Goal: Register for event/course

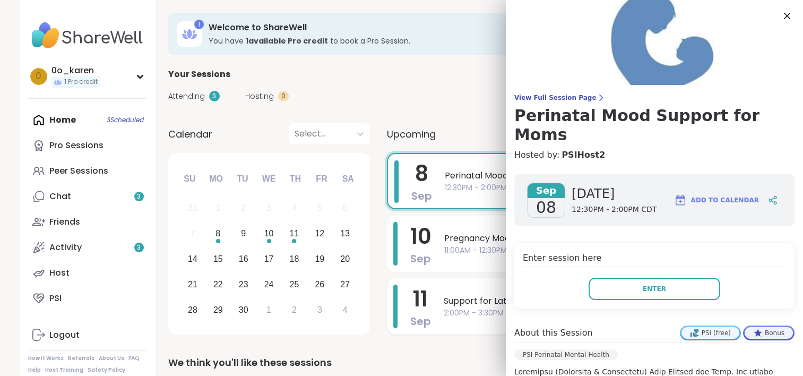
click at [392, 283] on div "[DATE] Support for Latinx Moms & Birthing People 2:00PM - 3:30PM CDT" at bounding box center [579, 306] width 384 height 56
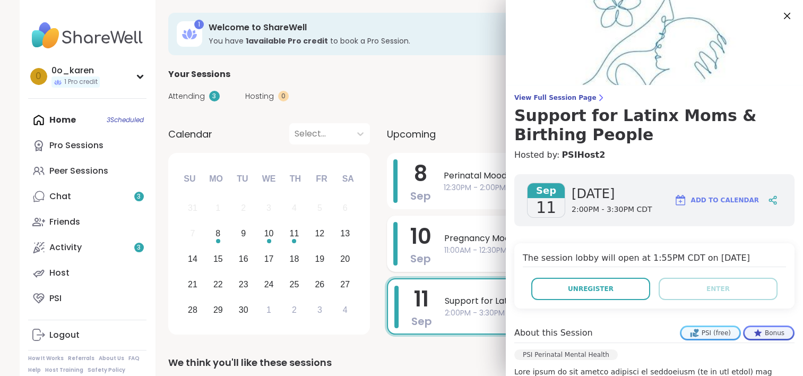
click at [414, 255] on span "Sep" at bounding box center [420, 258] width 21 height 15
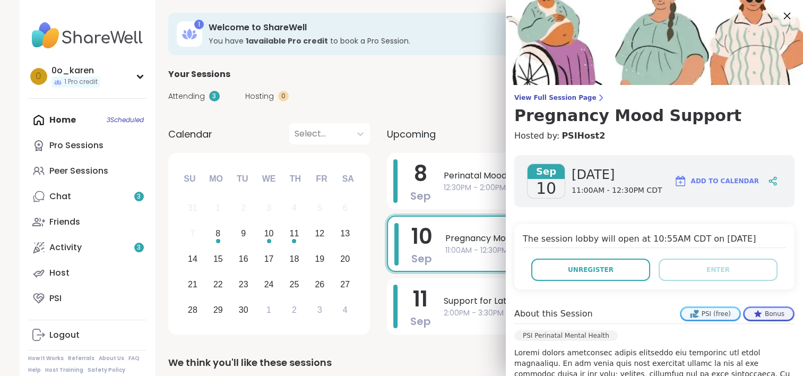
click at [780, 16] on icon at bounding box center [786, 15] width 13 height 13
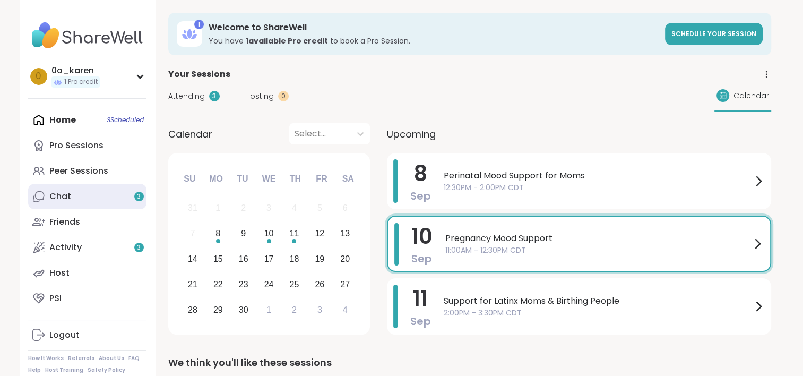
click at [44, 198] on icon at bounding box center [38, 196] width 13 height 13
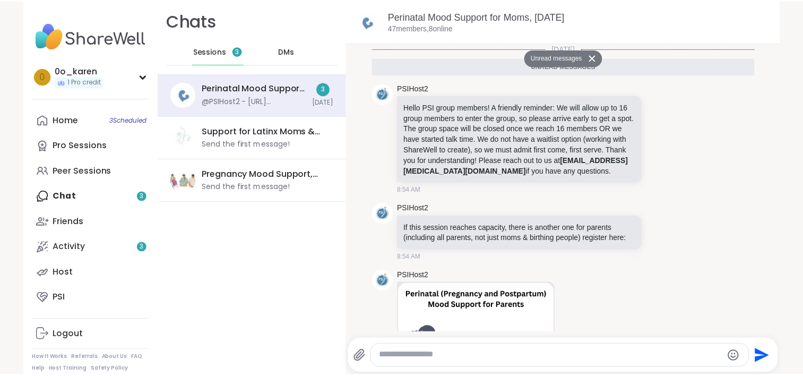
scroll to position [194, 0]
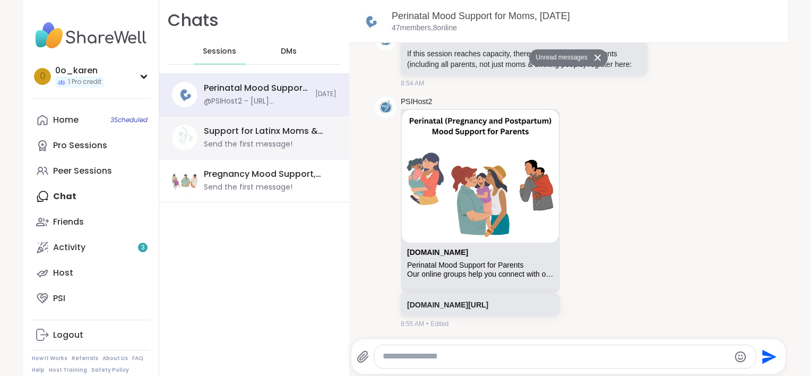
click at [233, 155] on div "Support for Latinx Moms & Birthing People, [DATE] Send the first message!" at bounding box center [254, 137] width 190 height 43
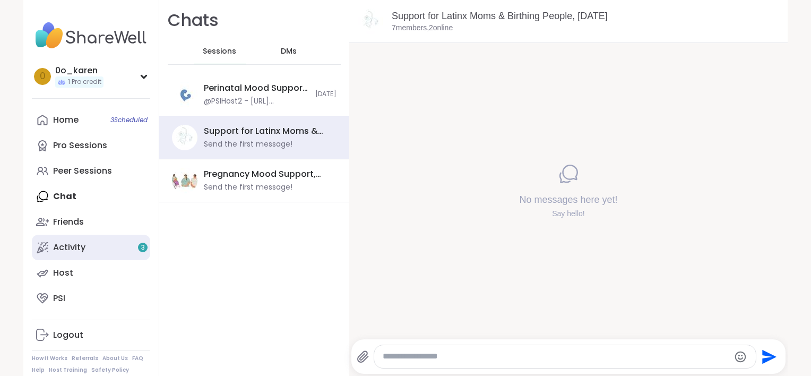
click at [42, 250] on icon at bounding box center [42, 247] width 13 height 13
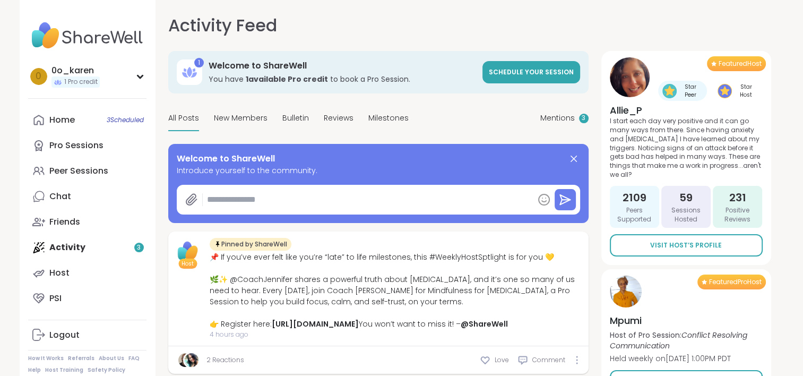
type textarea "*"
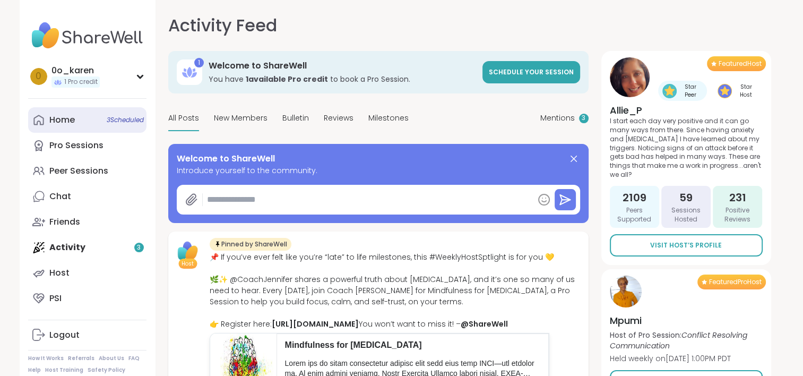
click at [58, 112] on link "Home 3 Scheduled" at bounding box center [87, 119] width 118 height 25
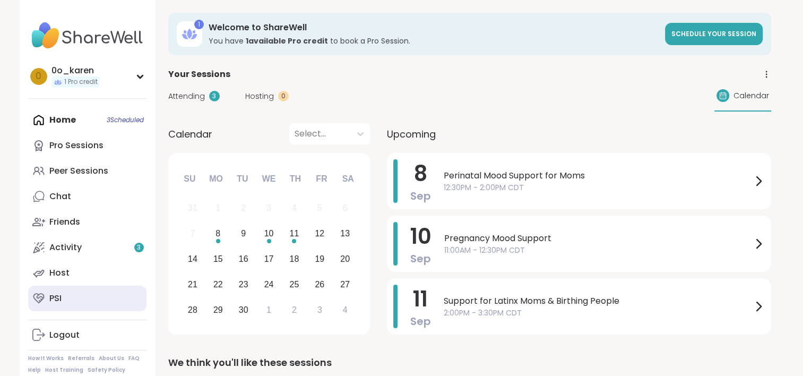
click at [57, 301] on div "PSI" at bounding box center [55, 298] width 12 height 12
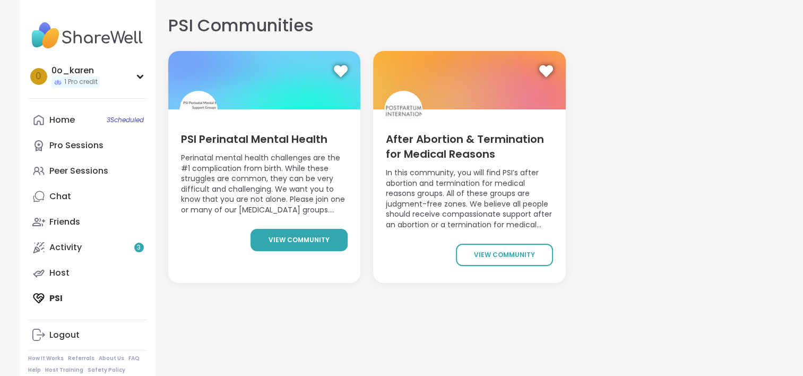
click at [287, 240] on span "view community" at bounding box center [298, 240] width 61 height 10
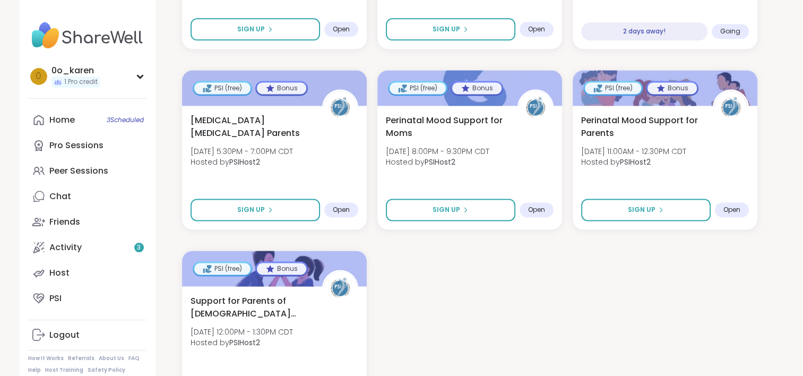
scroll to position [1558, 0]
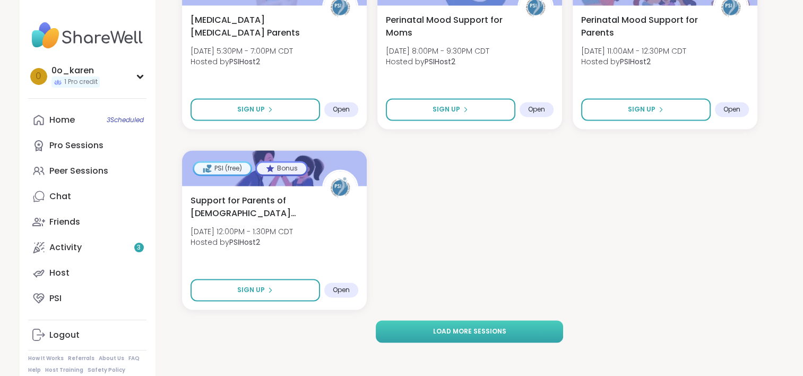
click at [477, 332] on span "Load more sessions" at bounding box center [468, 331] width 73 height 10
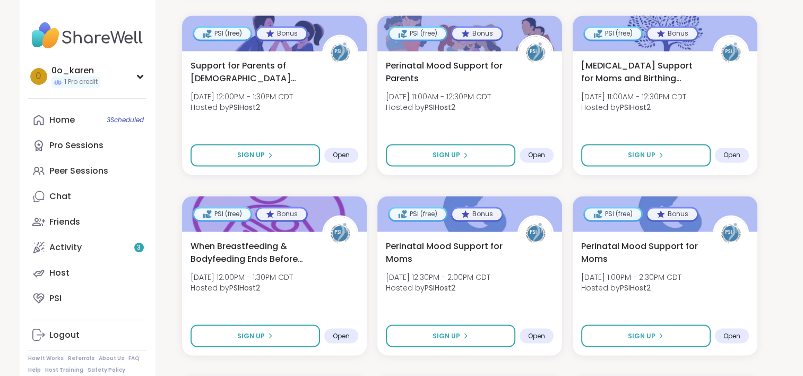
scroll to position [1697, 0]
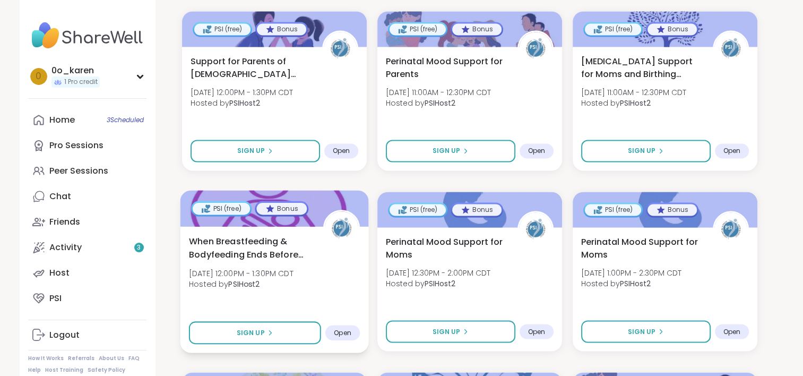
click at [227, 263] on div "When Breastfeeding & Bodyfeeding Ends Before Ready [DATE] 12:00PM - 1:30PM CDT …" at bounding box center [273, 264] width 171 height 60
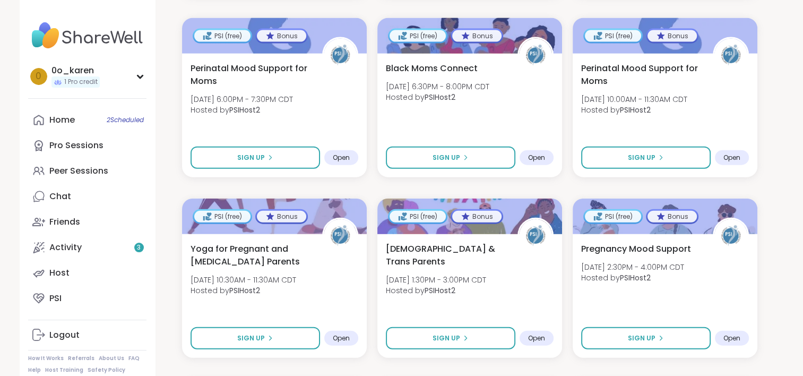
scroll to position [2415, 0]
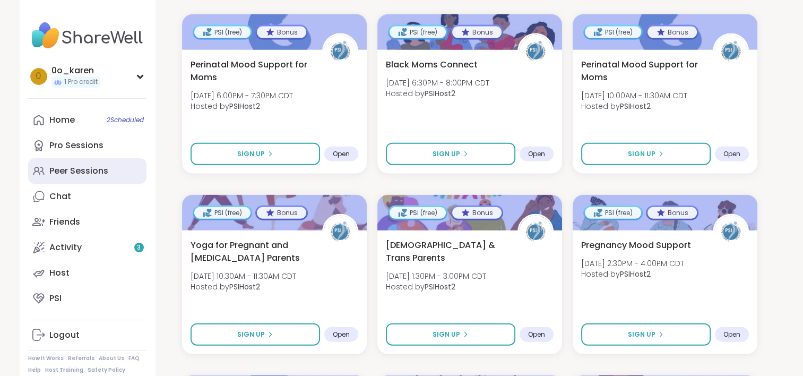
click at [91, 183] on link "Peer Sessions" at bounding box center [87, 170] width 118 height 25
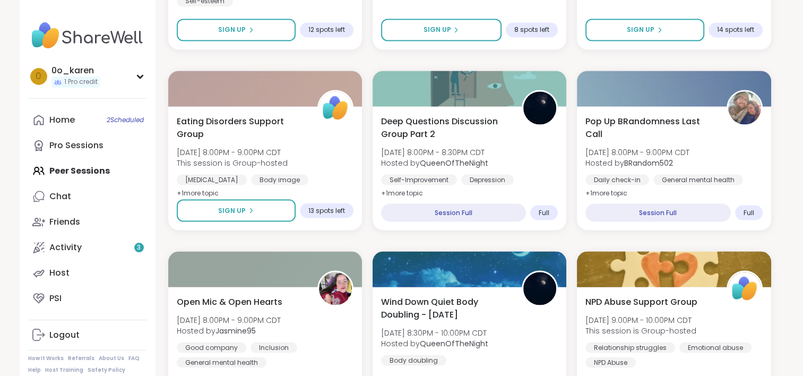
scroll to position [2016, 0]
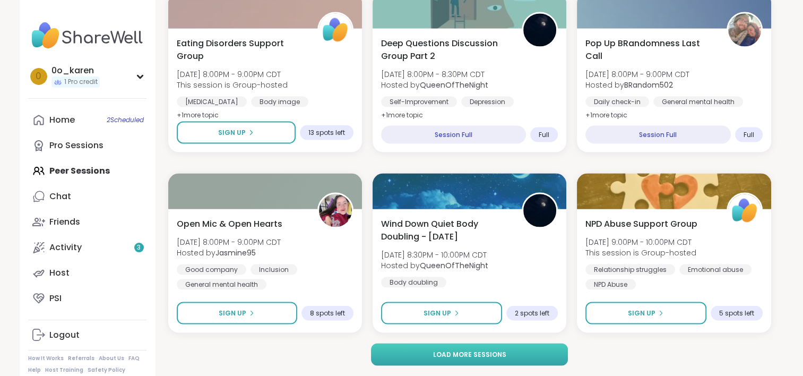
click at [473, 364] on button "Load more sessions" at bounding box center [469, 354] width 197 height 22
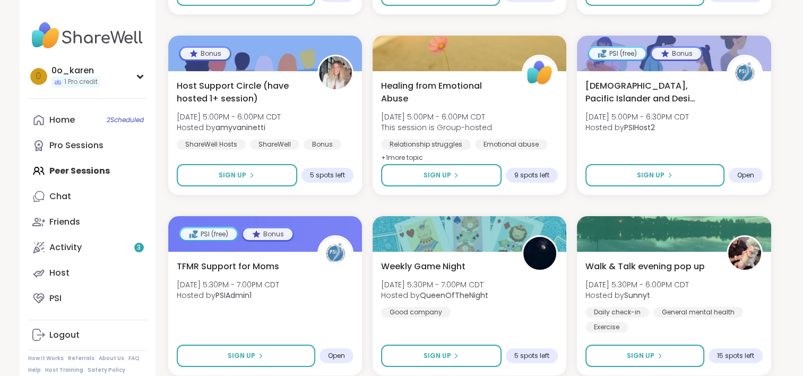
scroll to position [4181, 0]
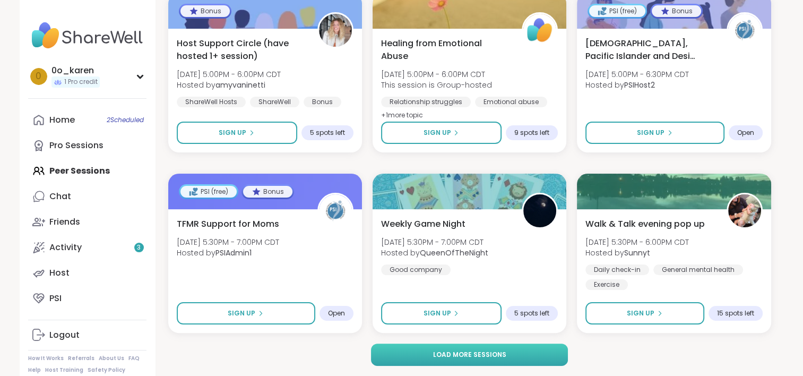
click at [463, 359] on button "Load more sessions" at bounding box center [469, 354] width 197 height 22
